Goal: Task Accomplishment & Management: Manage account settings

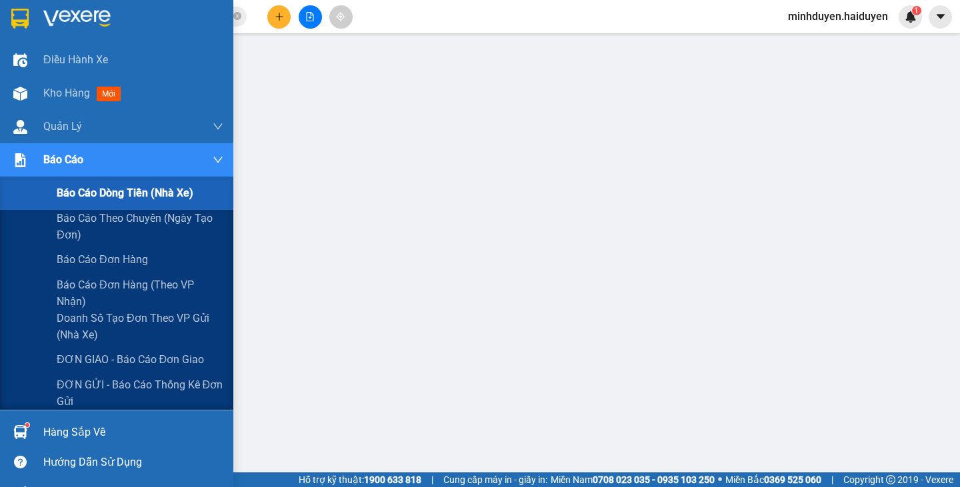
click at [70, 191] on span "Báo cáo dòng tiền (nhà xe)" at bounding box center [125, 193] width 137 height 17
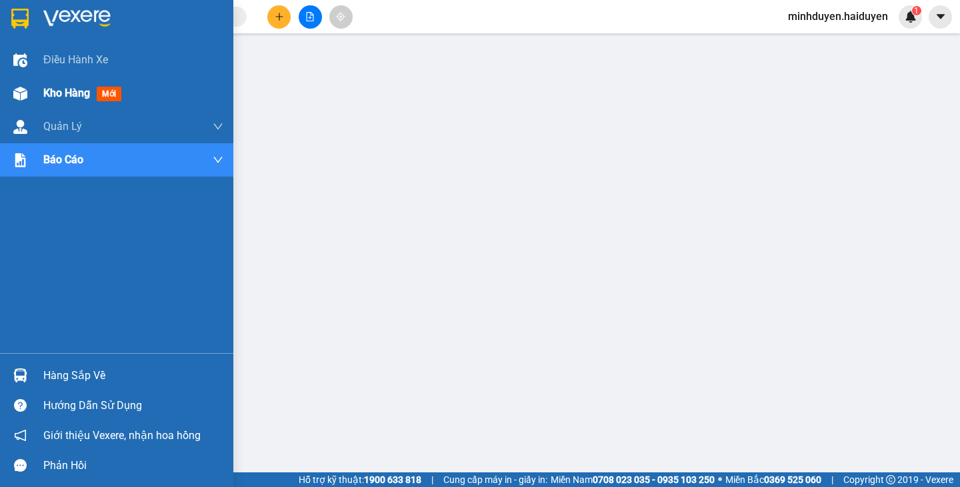
click at [64, 94] on span "Kho hàng" at bounding box center [66, 93] width 47 height 13
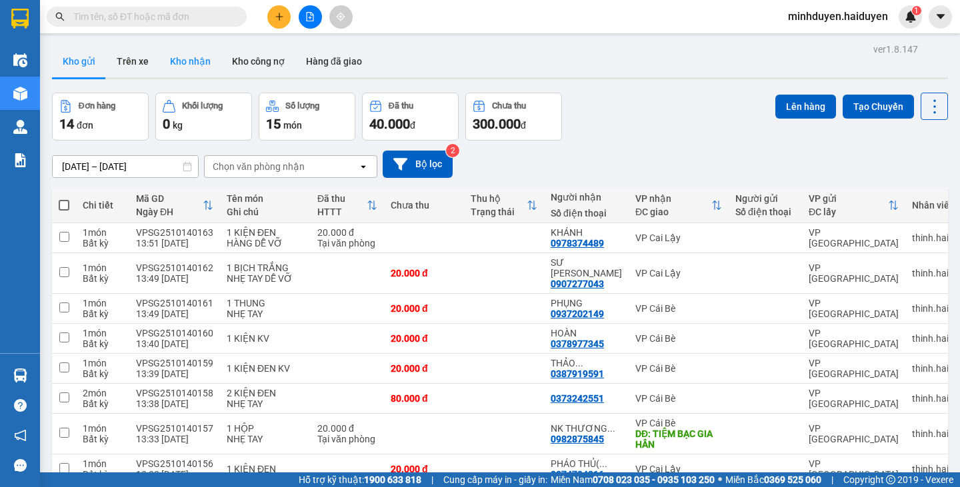
click at [189, 59] on button "Kho nhận" at bounding box center [190, 61] width 62 height 32
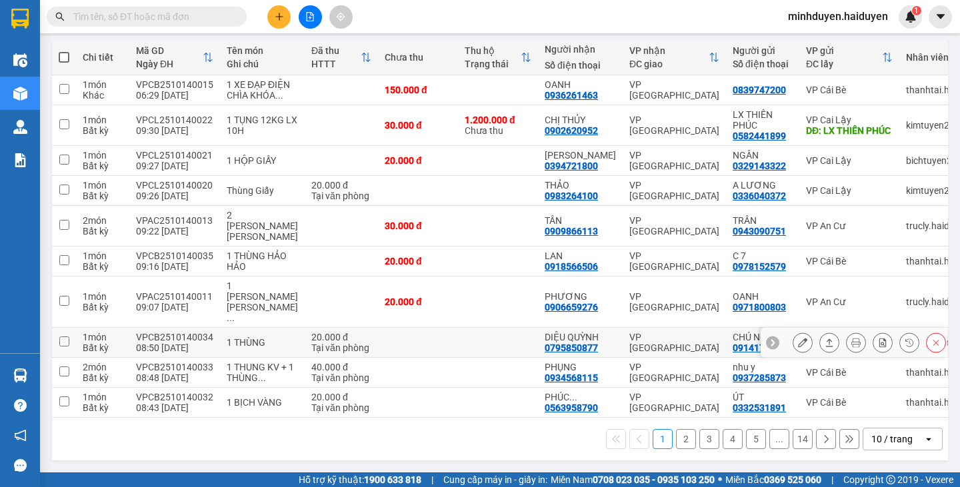
scroll to position [168, 0]
click at [863, 437] on div "10 / trang" at bounding box center [893, 439] width 60 height 21
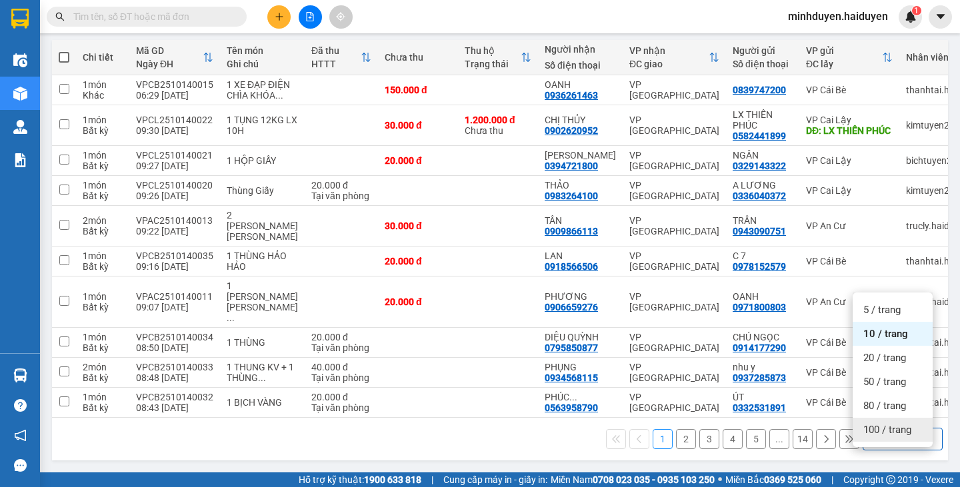
click at [874, 418] on div "100 / trang" at bounding box center [893, 430] width 80 height 24
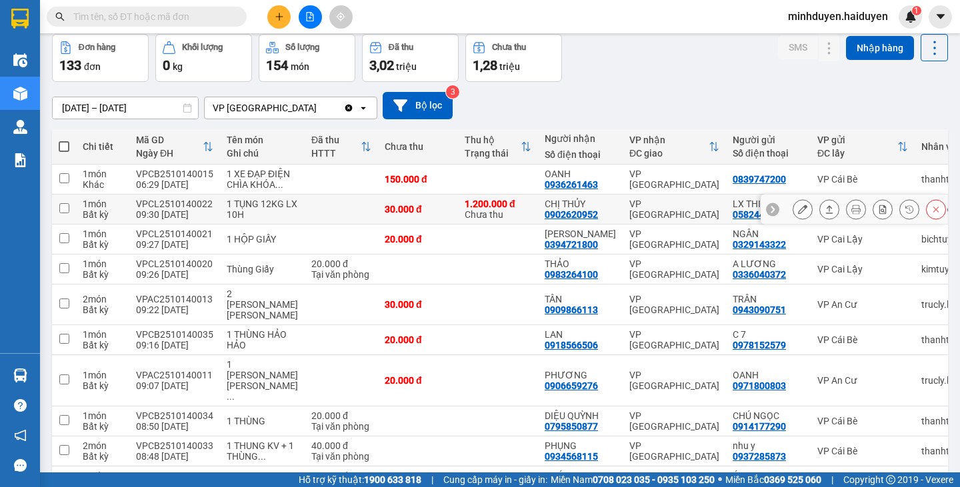
scroll to position [0, 0]
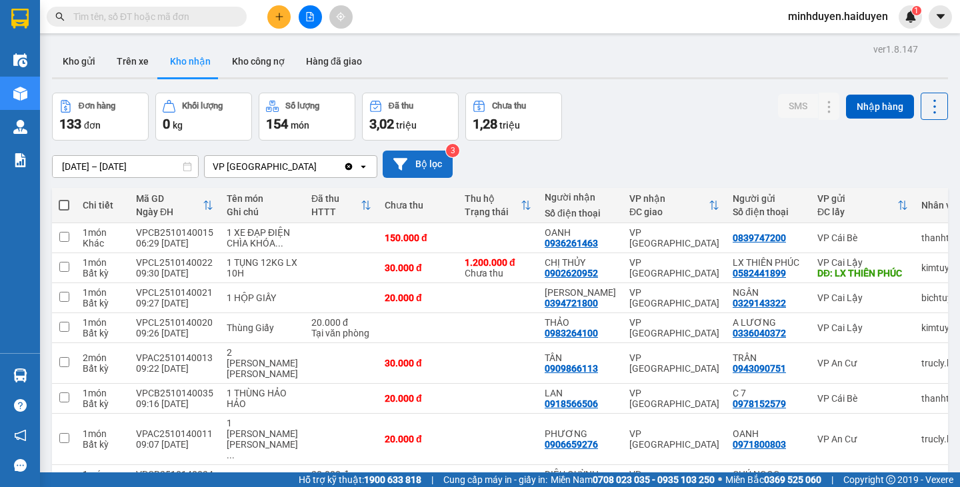
click at [423, 170] on button "Bộ lọc" at bounding box center [418, 164] width 70 height 27
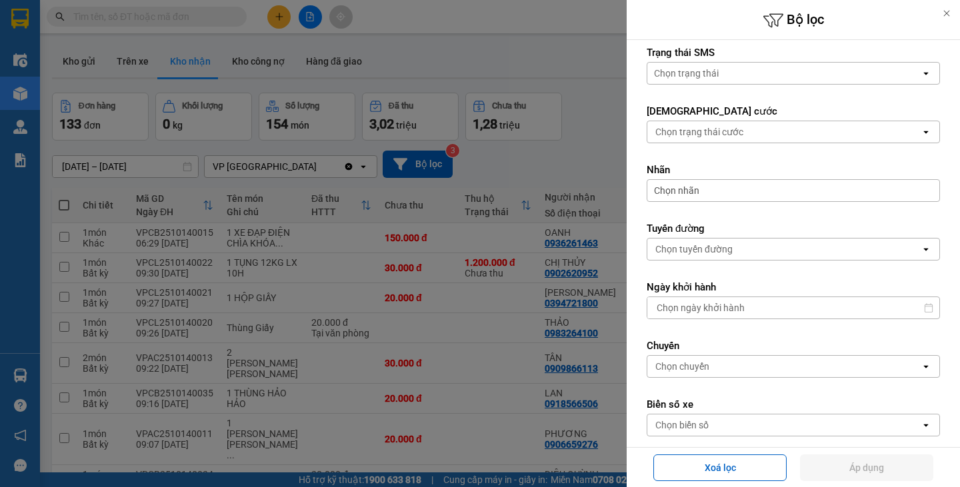
scroll to position [315, 0]
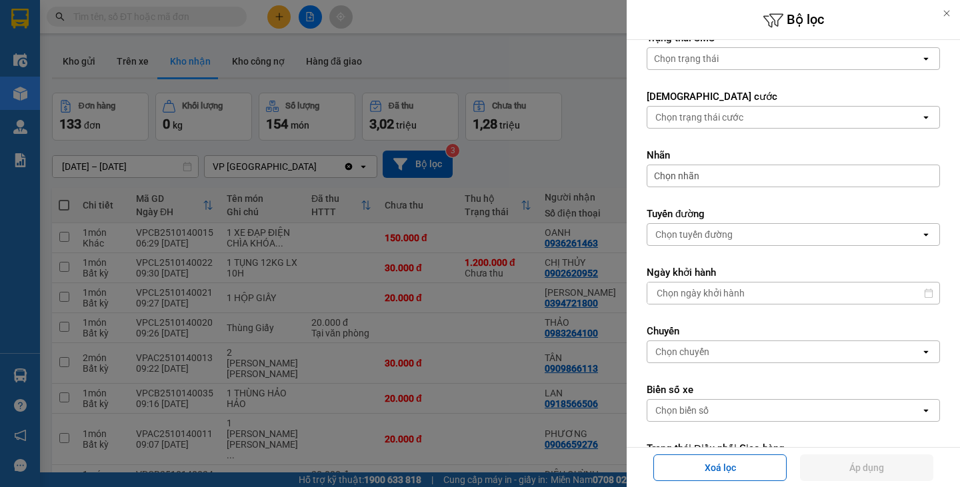
click at [681, 123] on div "Chọn trạng thái cước" at bounding box center [699, 117] width 88 height 13
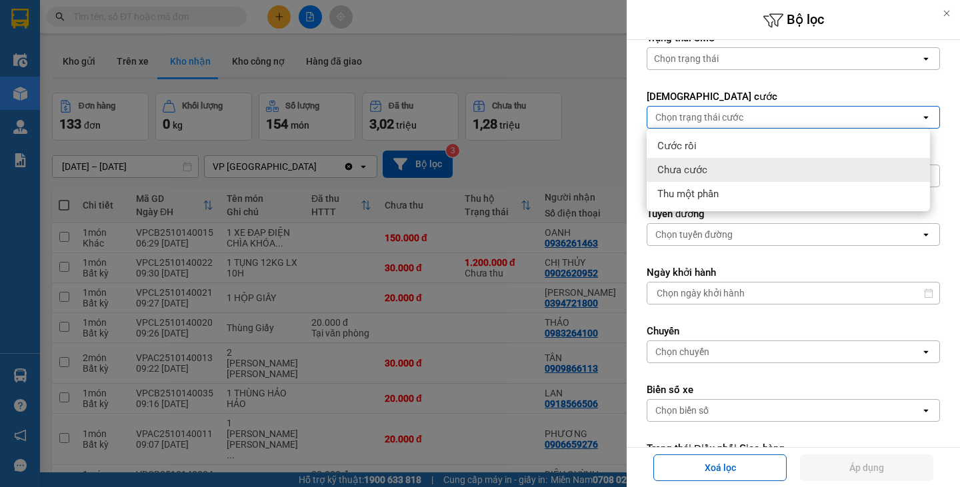
click at [696, 172] on span "Chưa cước" at bounding box center [682, 169] width 50 height 13
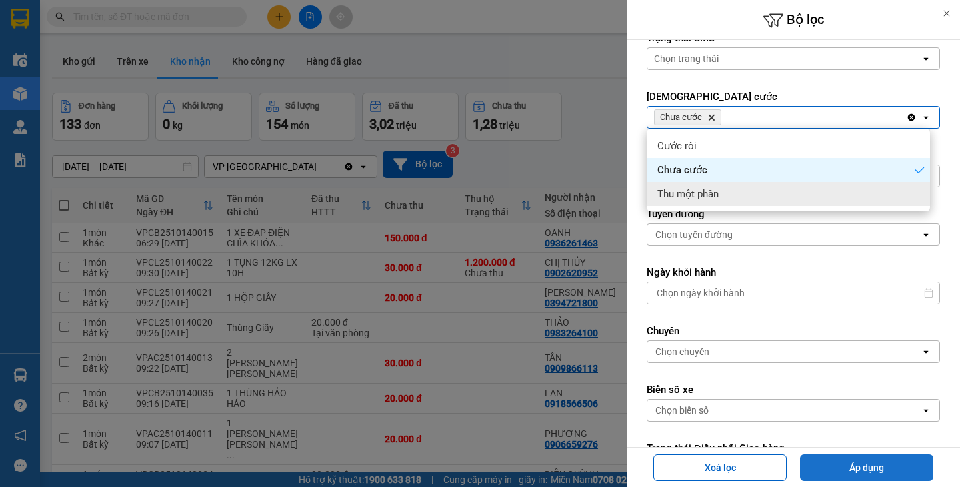
click at [867, 469] on button "Áp dụng" at bounding box center [866, 468] width 133 height 27
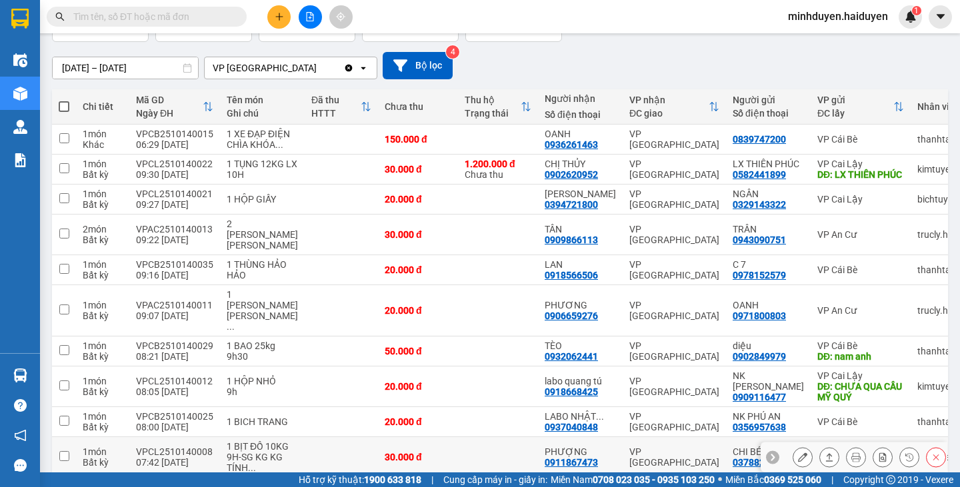
scroll to position [0, 0]
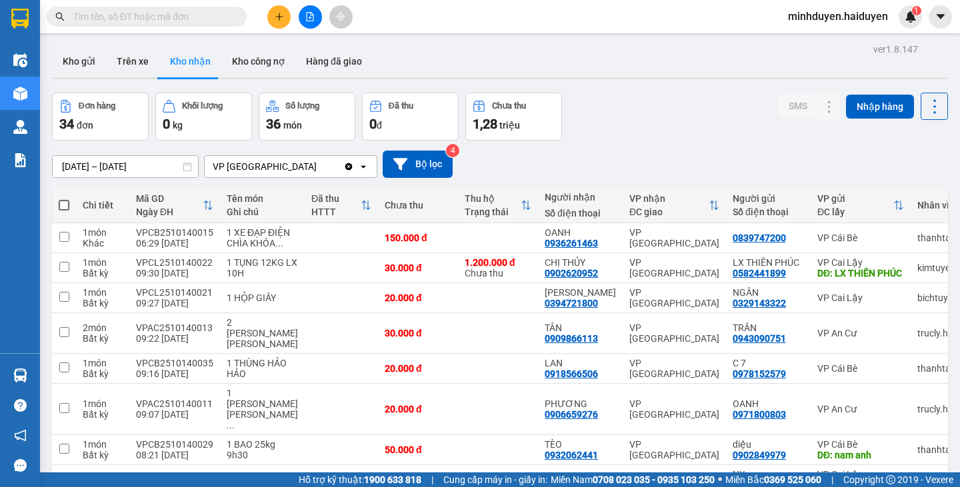
click at [66, 167] on input "12/10/2025 – 14/10/2025" at bounding box center [125, 166] width 145 height 21
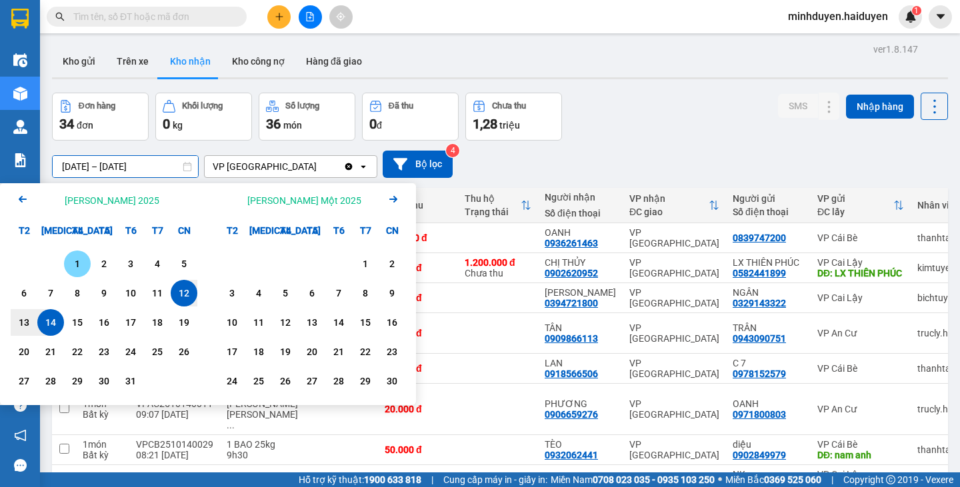
click at [76, 261] on div "1" at bounding box center [77, 264] width 19 height 16
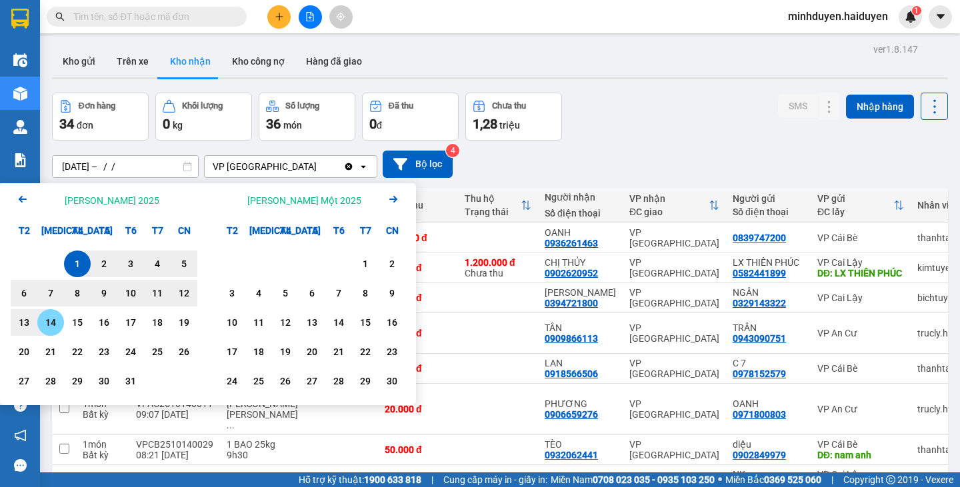
click at [55, 334] on div "14" at bounding box center [50, 322] width 27 height 27
type input "01/10/2025 – 14/10/2025"
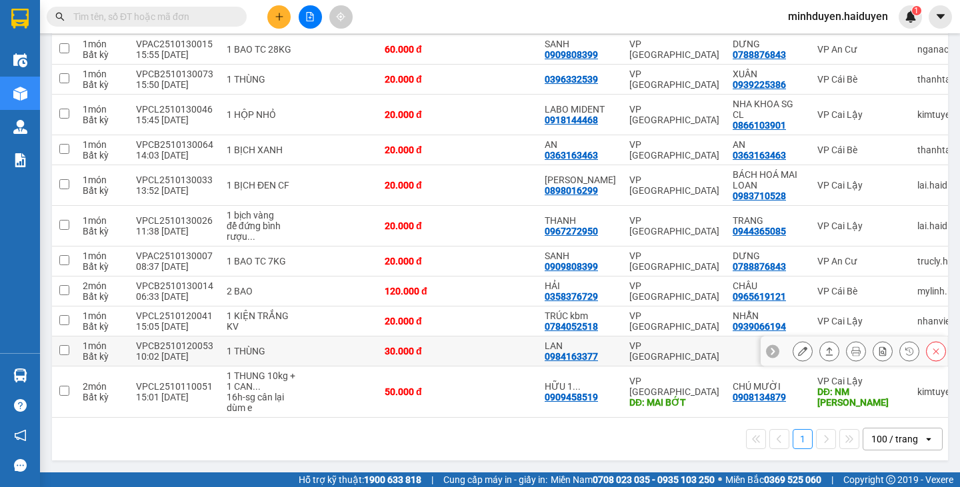
scroll to position [1202, 0]
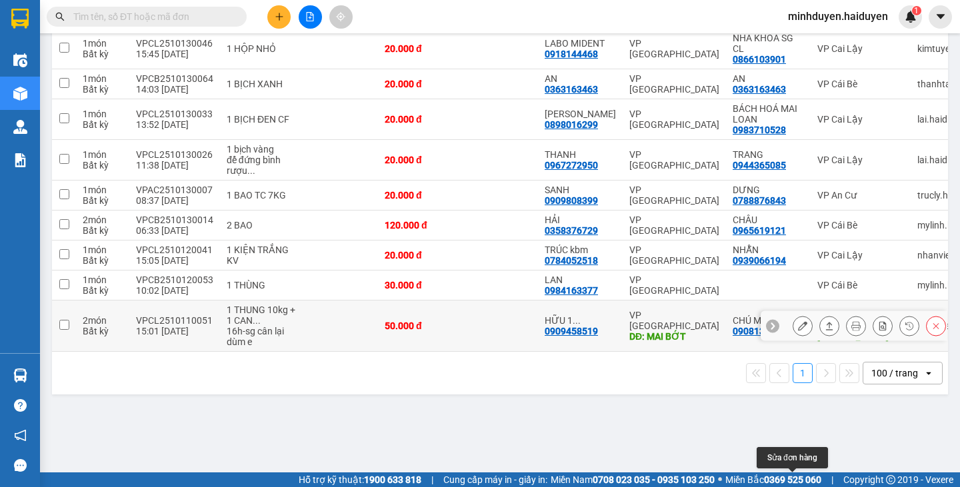
click at [798, 331] on icon at bounding box center [802, 325] width 9 height 9
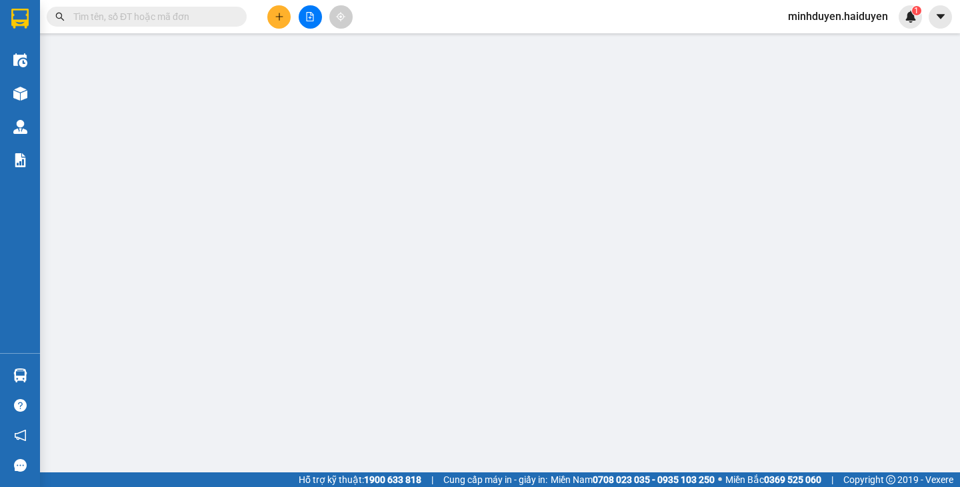
type input "0908134879"
type input "CHÚ MƯỜI"
type input "NM NGỌC ẨN"
type input "0909458519"
type input "HỮU 1 THÙNG TÍNH TIỀN LẠI"
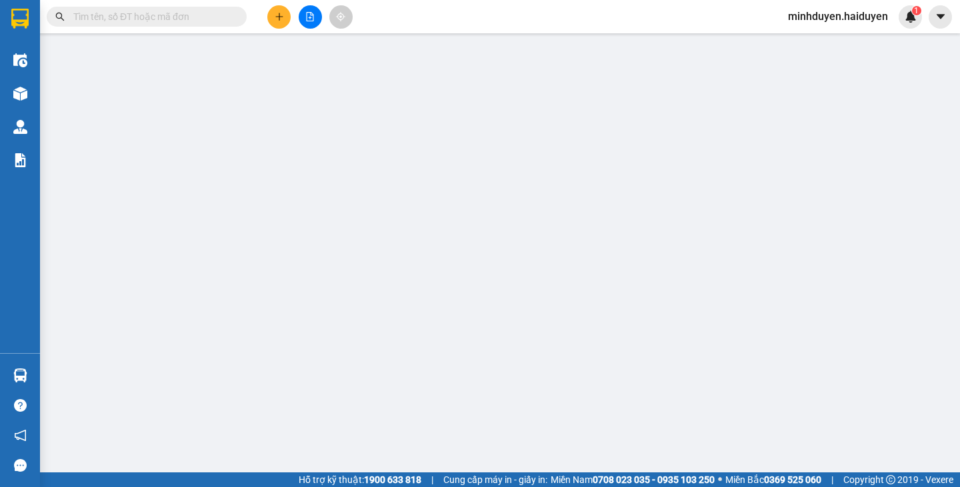
type input "MAI BỚT"
type input "0"
type input "50.000"
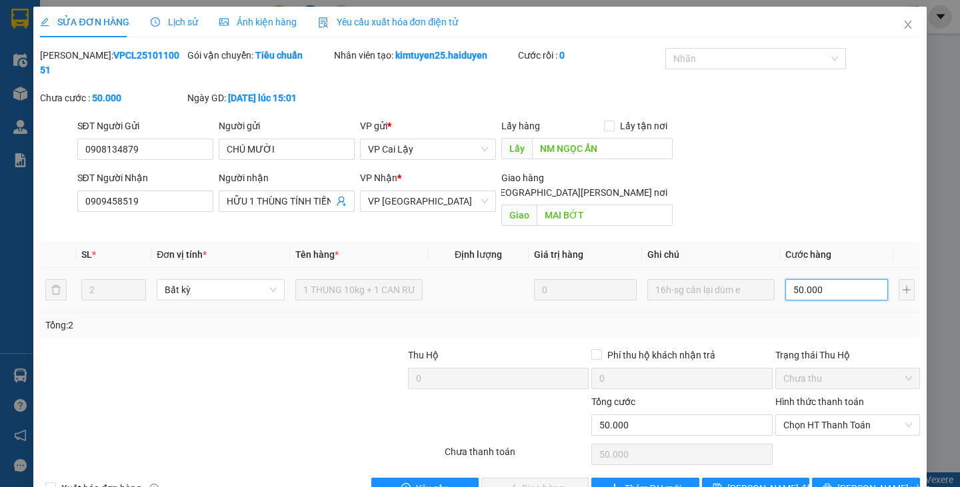
click at [837, 279] on input "50.000" at bounding box center [836, 289] width 103 height 21
type input "0"
type input "2"
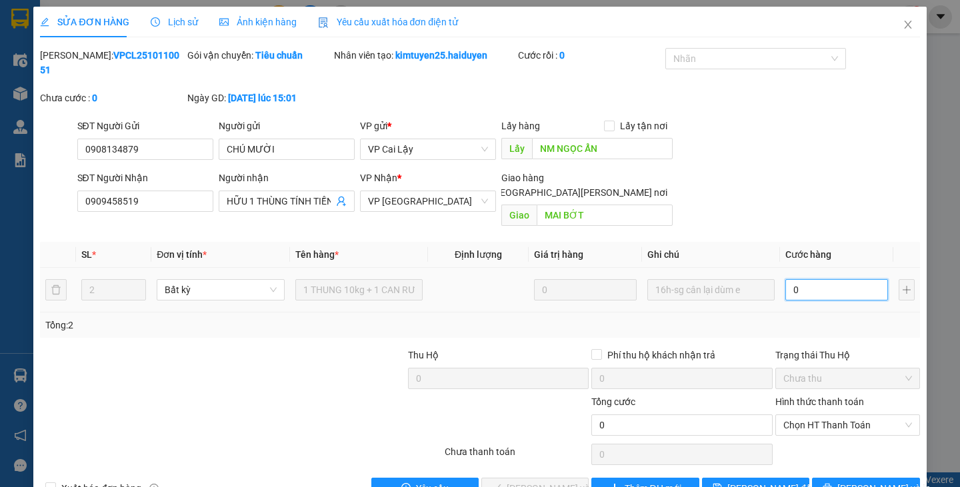
type input "2"
type input "002"
type input "20"
type input "0.020"
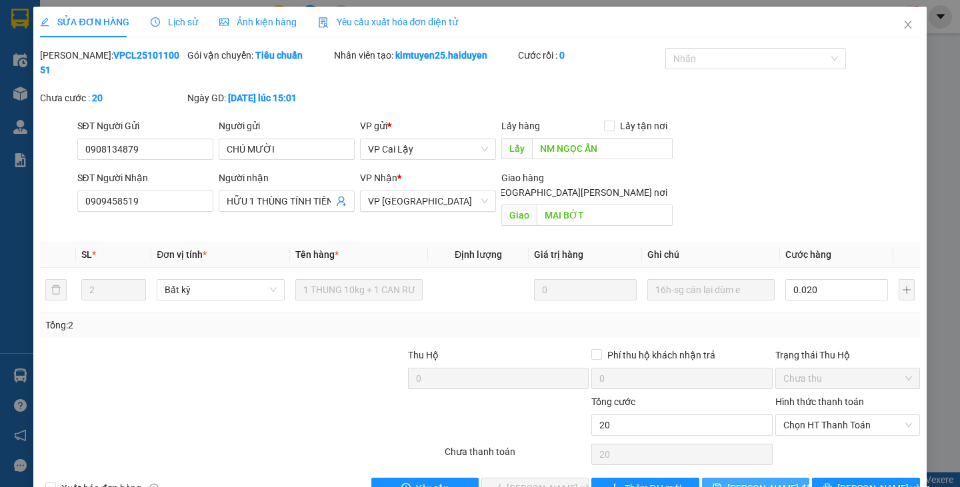
type input "20.000"
click at [759, 481] on span "Lưu thay đổi" at bounding box center [770, 488] width 86 height 15
